Goal: Transaction & Acquisition: Purchase product/service

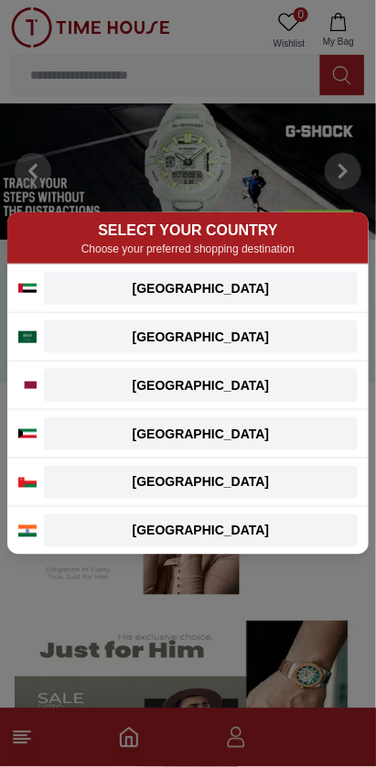
click at [281, 294] on div "[GEOGRAPHIC_DATA]" at bounding box center [201, 288] width 292 height 18
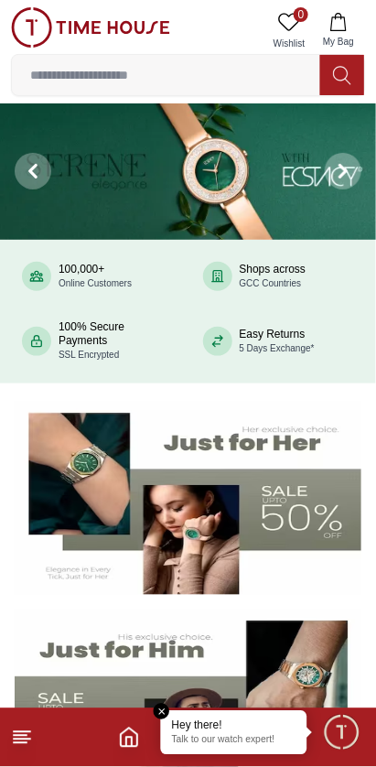
click at [32, 741] on icon at bounding box center [22, 738] width 22 height 22
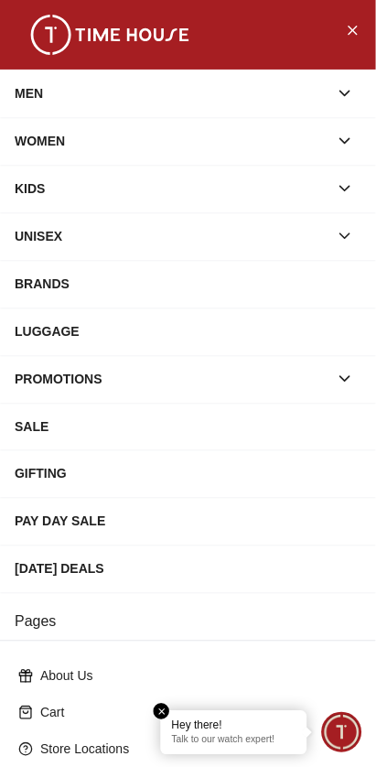
click at [51, 105] on div "MEN" at bounding box center [172, 93] width 314 height 33
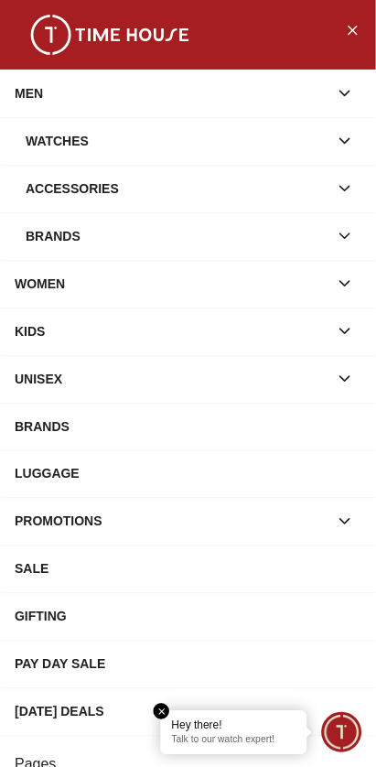
click at [58, 128] on div "Watches" at bounding box center [177, 141] width 303 height 33
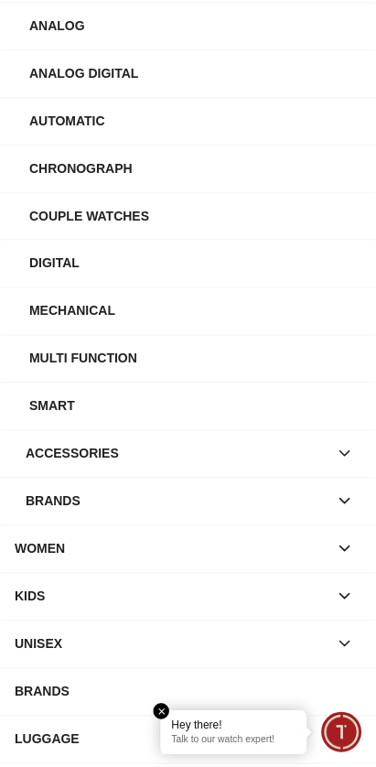
scroll to position [211, 0]
click at [343, 501] on icon "button" at bounding box center [345, 502] width 9 height 5
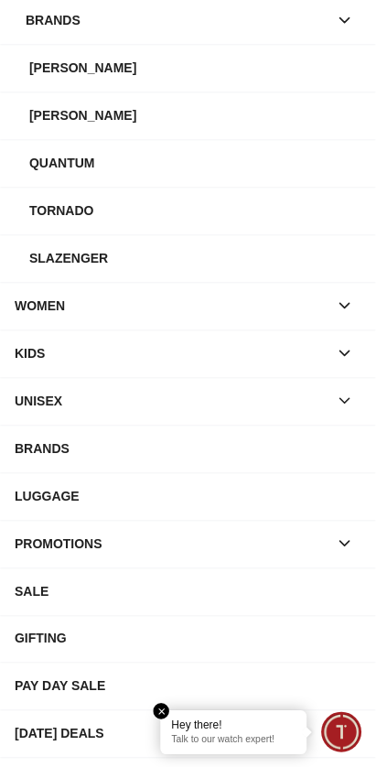
scroll to position [703, 0]
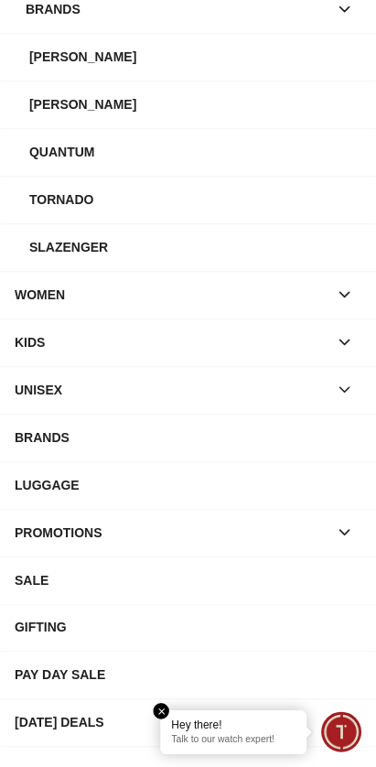
click at [311, 438] on div "BRANDS" at bounding box center [188, 437] width 347 height 33
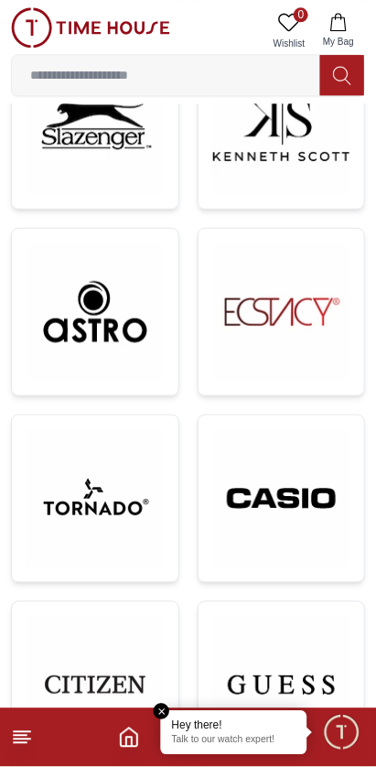
scroll to position [564, 0]
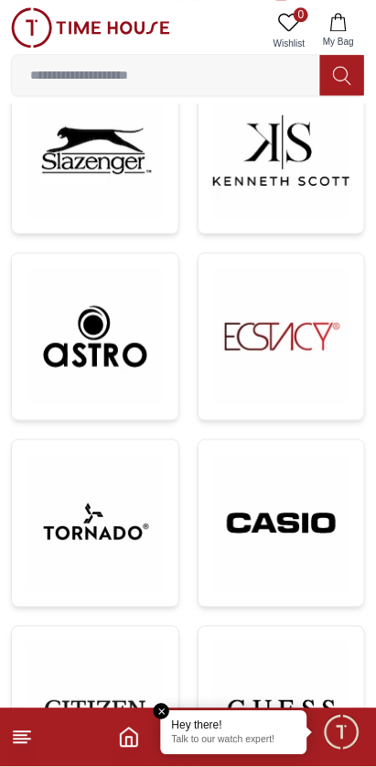
click at [286, 513] on img at bounding box center [281, 523] width 137 height 137
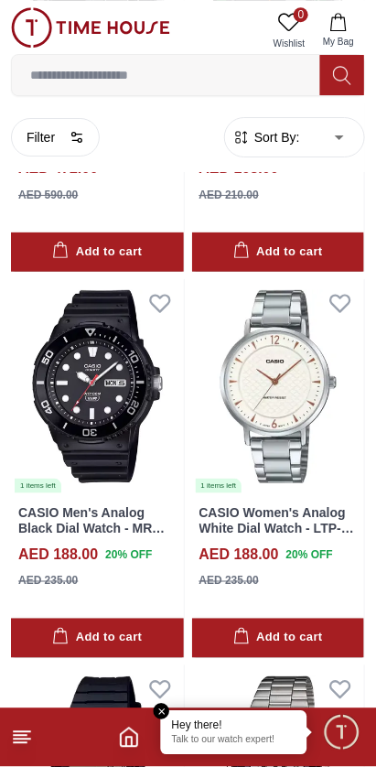
scroll to position [3401, 0]
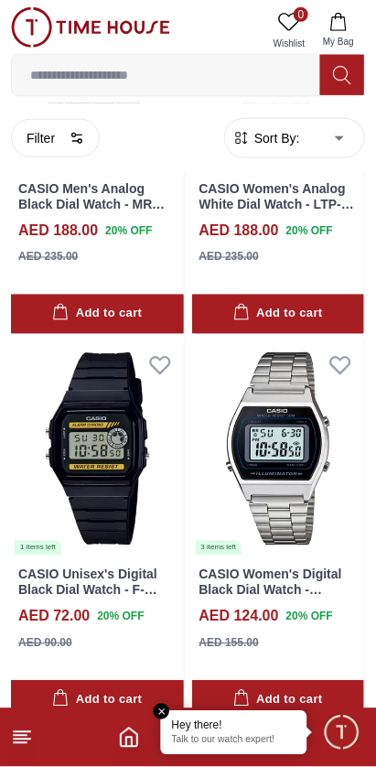
scroll to position [3705, 0]
